Goal: Task Accomplishment & Management: Manage account settings

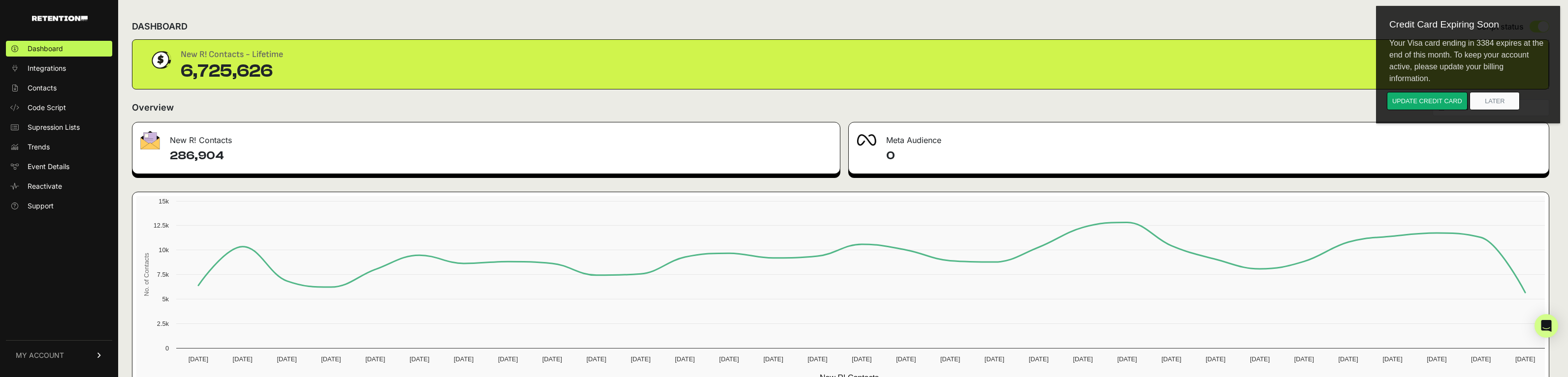
click at [46, 353] on span "MY ACCOUNT" at bounding box center [40, 355] width 48 height 9
click at [63, 260] on span "Account Details" at bounding box center [53, 264] width 51 height 9
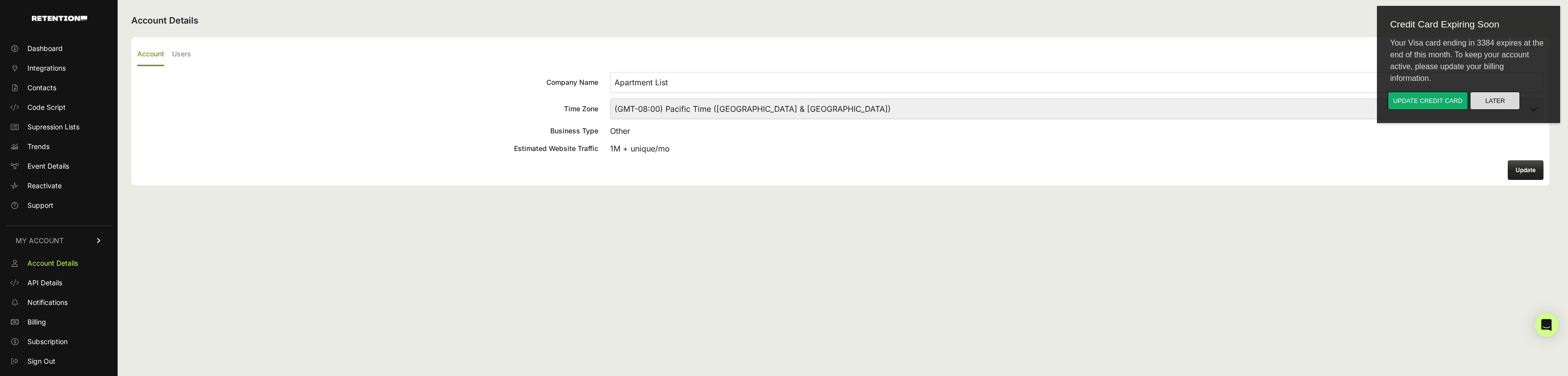
click at [1488, 103] on button "Later" at bounding box center [1495, 100] width 50 height 18
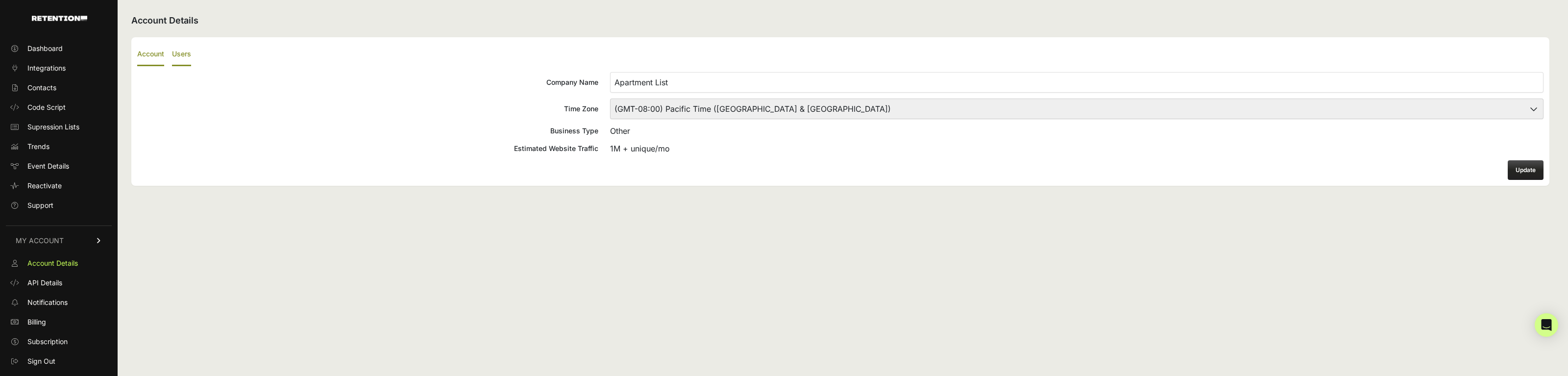
click at [185, 57] on label "Users" at bounding box center [182, 54] width 19 height 23
click at [0, 0] on input "Users" at bounding box center [0, 0] width 0 height 0
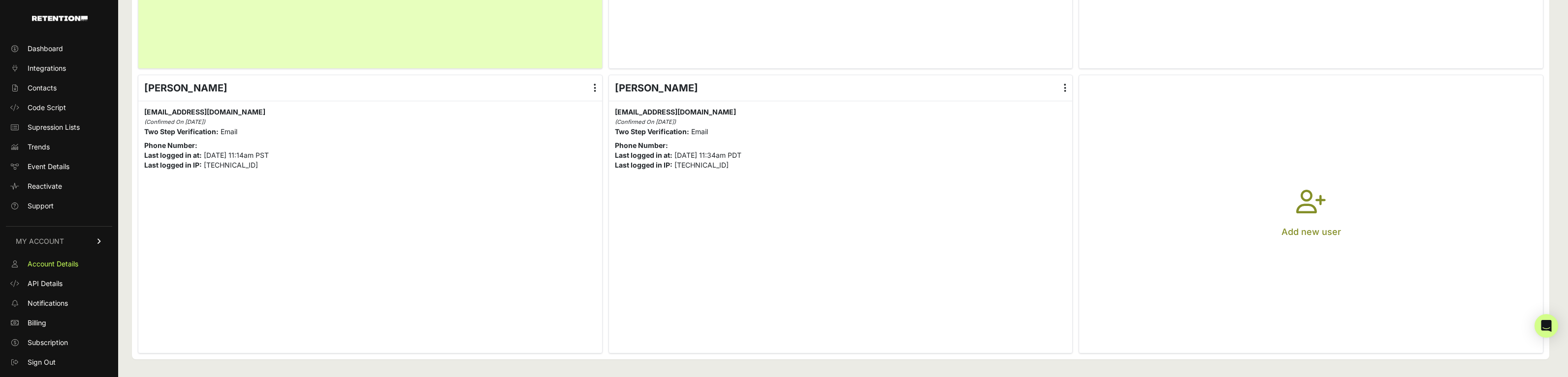
scroll to position [570, 0]
click at [58, 322] on link "Billing" at bounding box center [58, 322] width 106 height 16
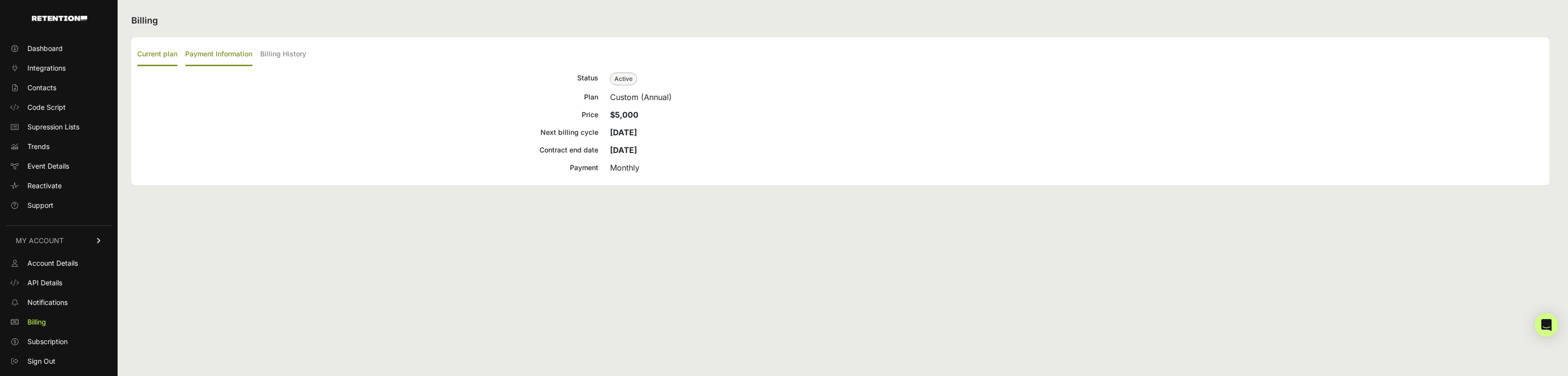
click at [229, 55] on label "Payment Information" at bounding box center [219, 54] width 67 height 23
click at [0, 0] on input "Payment Information" at bounding box center [0, 0] width 0 height 0
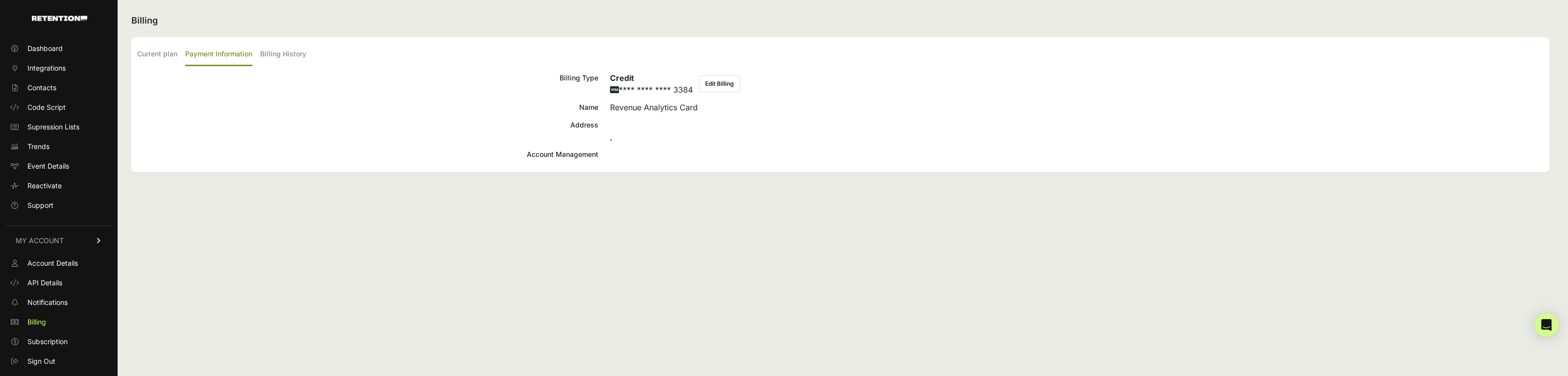
drag, startPoint x: 658, startPoint y: 115, endPoint x: 729, endPoint y: 188, distance: 101.8
click at [729, 188] on div "Billing Current plan Payment Information Billing History Status Active Plan Cus…" at bounding box center [841, 188] width 1446 height 376
drag, startPoint x: 729, startPoint y: 188, endPoint x: 737, endPoint y: 214, distance: 27.2
click at [738, 215] on div "Billing Current plan Payment Information Billing History Status Active Plan Cus…" at bounding box center [841, 188] width 1446 height 376
click at [737, 214] on div "Billing Current plan Payment Information Billing History Status Active Plan Cus…" at bounding box center [841, 188] width 1446 height 376
